Goal: Check status: Check status

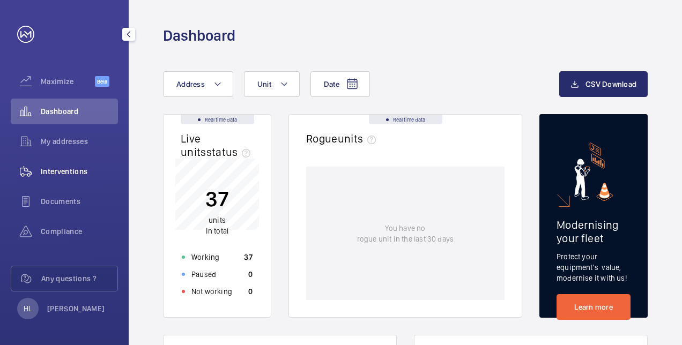
click at [91, 168] on span "Interventions" at bounding box center [79, 171] width 77 height 11
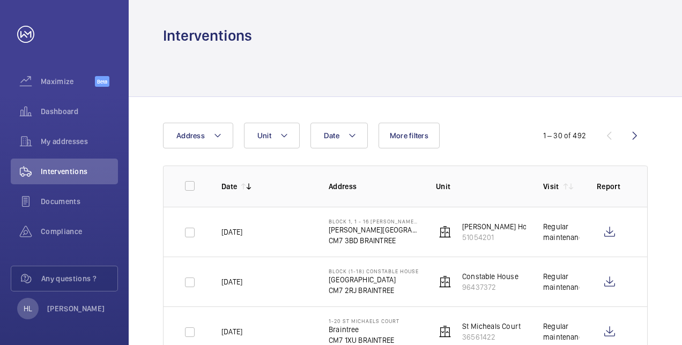
drag, startPoint x: 674, startPoint y: 188, endPoint x: 674, endPoint y: 198, distance: 10.2
click at [91, 113] on span "Dashboard" at bounding box center [79, 111] width 77 height 11
